Goal: Transaction & Acquisition: Obtain resource

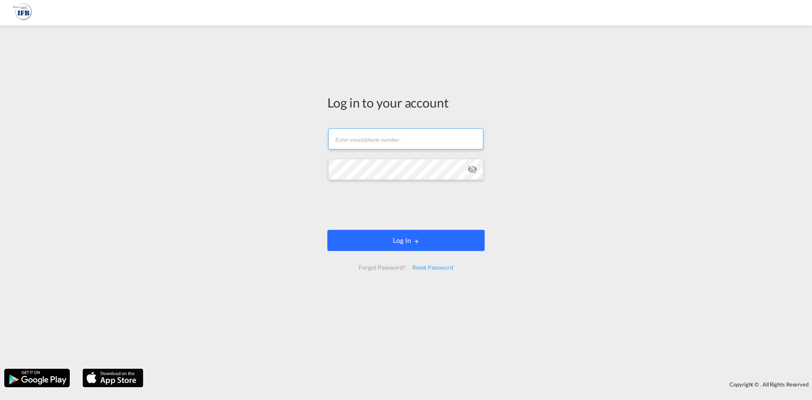
type input "m.dicicco@france-ifbgroup.net"
click at [371, 238] on button "Log In" at bounding box center [405, 240] width 157 height 21
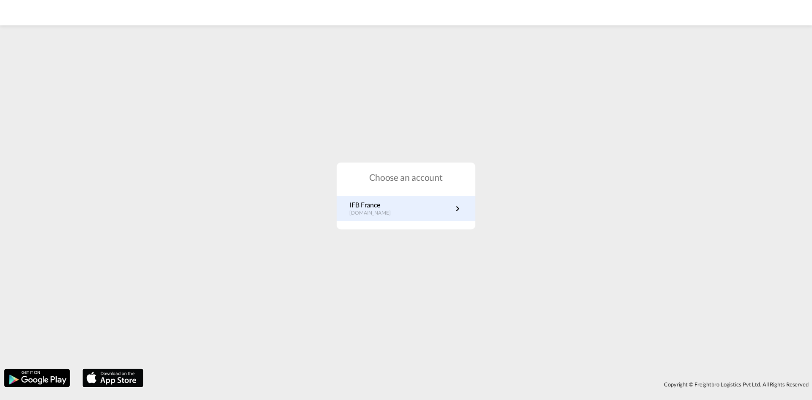
click at [394, 208] on link "IFB France fr.portal.ifb.com" at bounding box center [405, 208] width 113 height 16
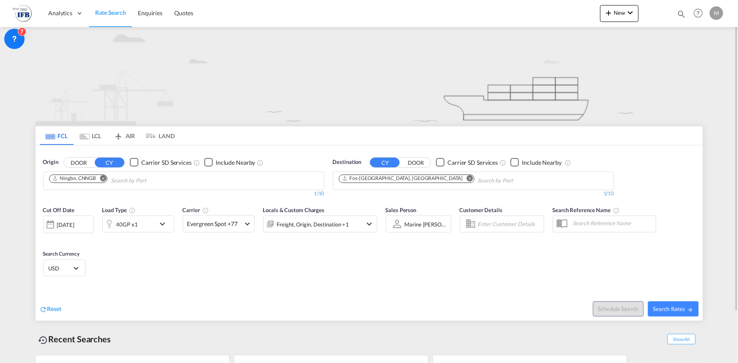
click at [140, 216] on div "40GP x1" at bounding box center [129, 224] width 52 height 17
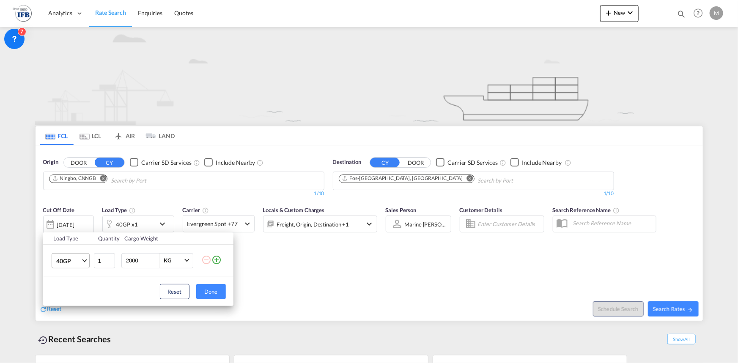
click at [78, 259] on span "40GP" at bounding box center [68, 261] width 25 height 8
click at [71, 245] on md-option "20GP" at bounding box center [78, 240] width 58 height 20
click at [139, 176] on div "Load Type Quantity Cargo Weight 20GP 1 2000 KG KG Load type addition is restric…" at bounding box center [369, 181] width 738 height 363
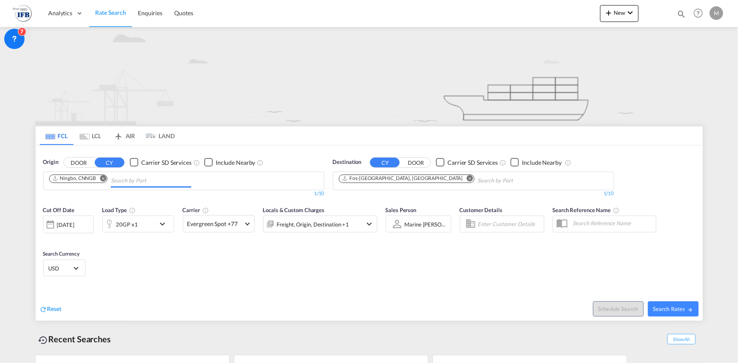
click at [139, 176] on input "Chips input." at bounding box center [151, 181] width 80 height 14
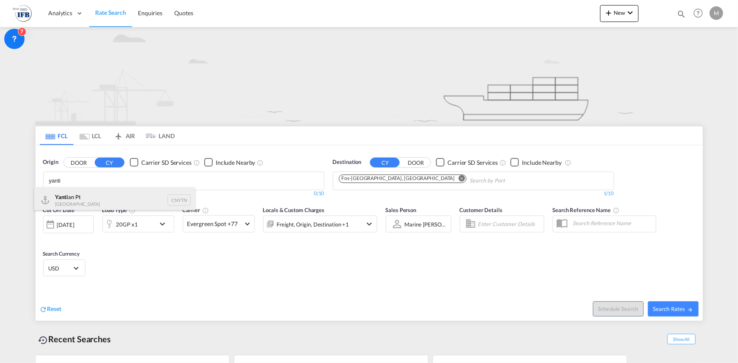
type input "yanti"
click at [110, 198] on div "Yanti an Pt China CNYTN" at bounding box center [114, 199] width 161 height 25
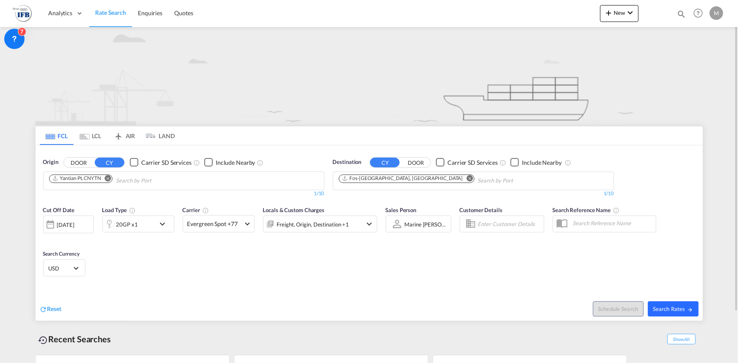
click at [691, 304] on button "Search Rates" at bounding box center [673, 308] width 51 height 15
type input "CNYTN to FRFOS / [DATE]"
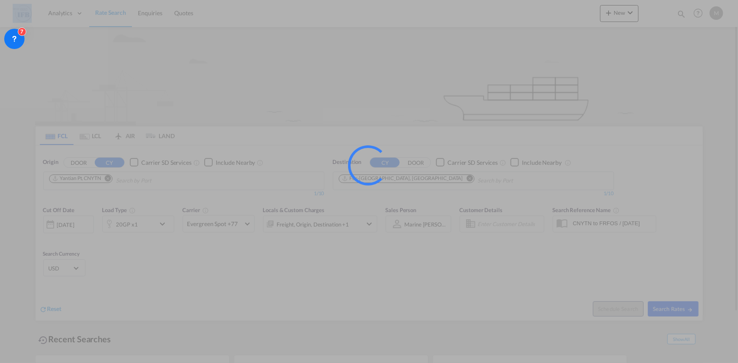
click at [691, 304] on div at bounding box center [369, 181] width 738 height 363
